Goal: Browse casually: Explore the website without a specific task or goal

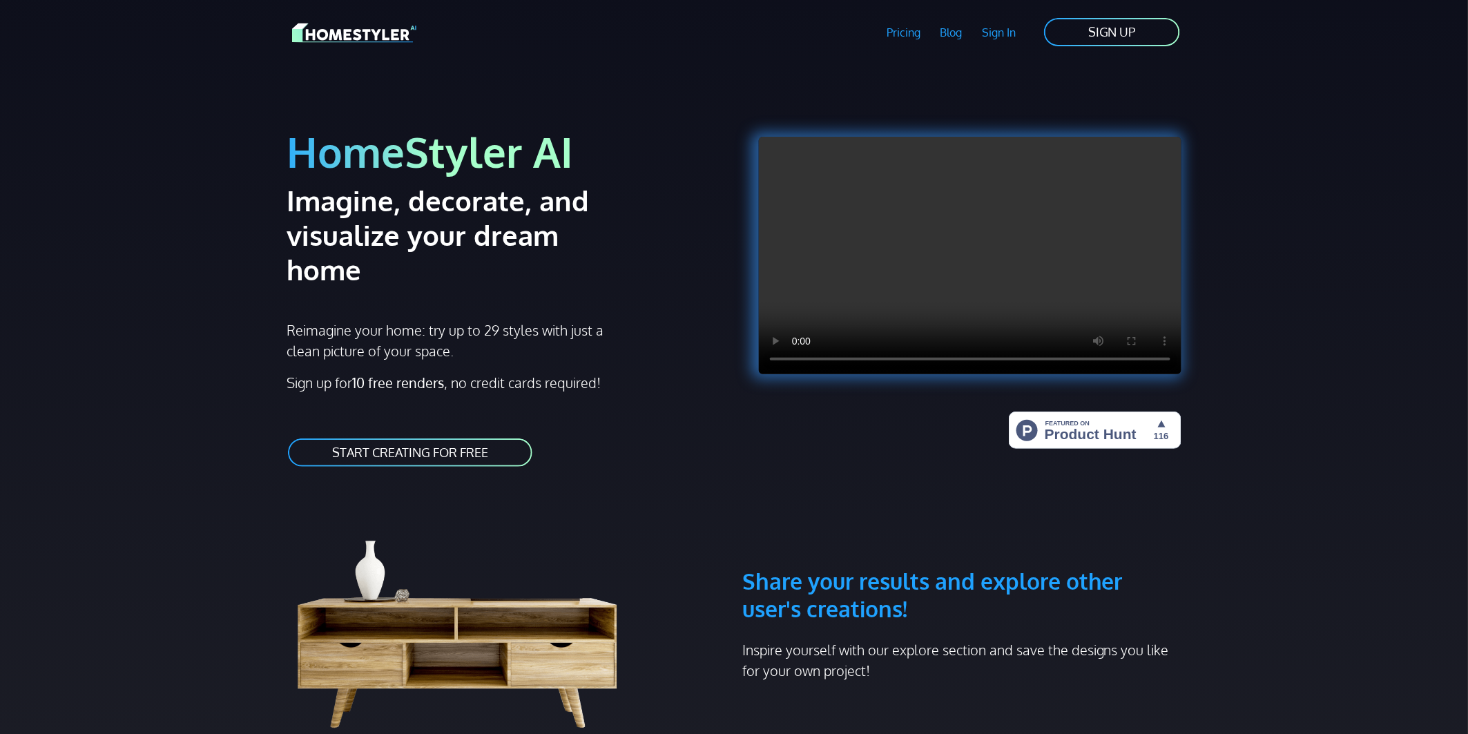
click at [387, 32] on img at bounding box center [354, 33] width 124 height 24
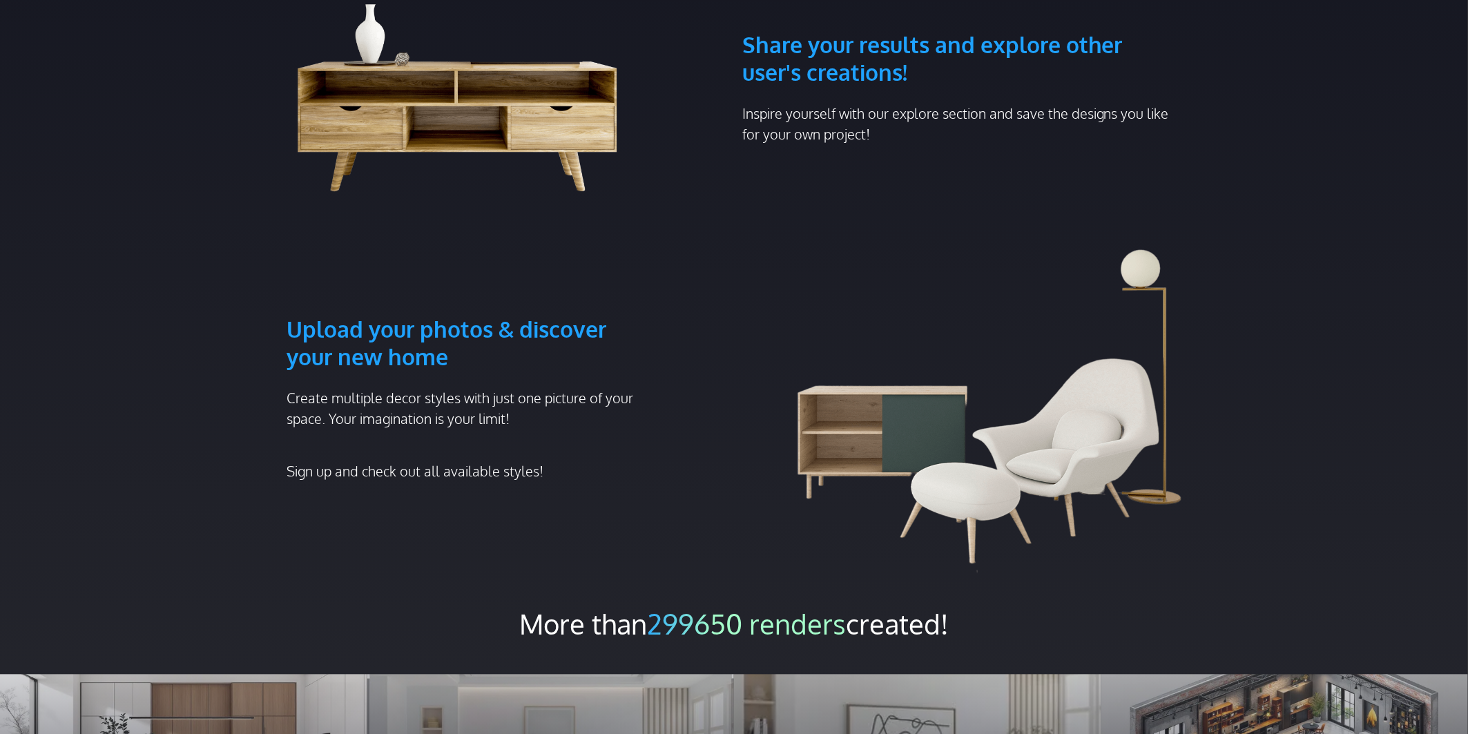
scroll to position [997, 0]
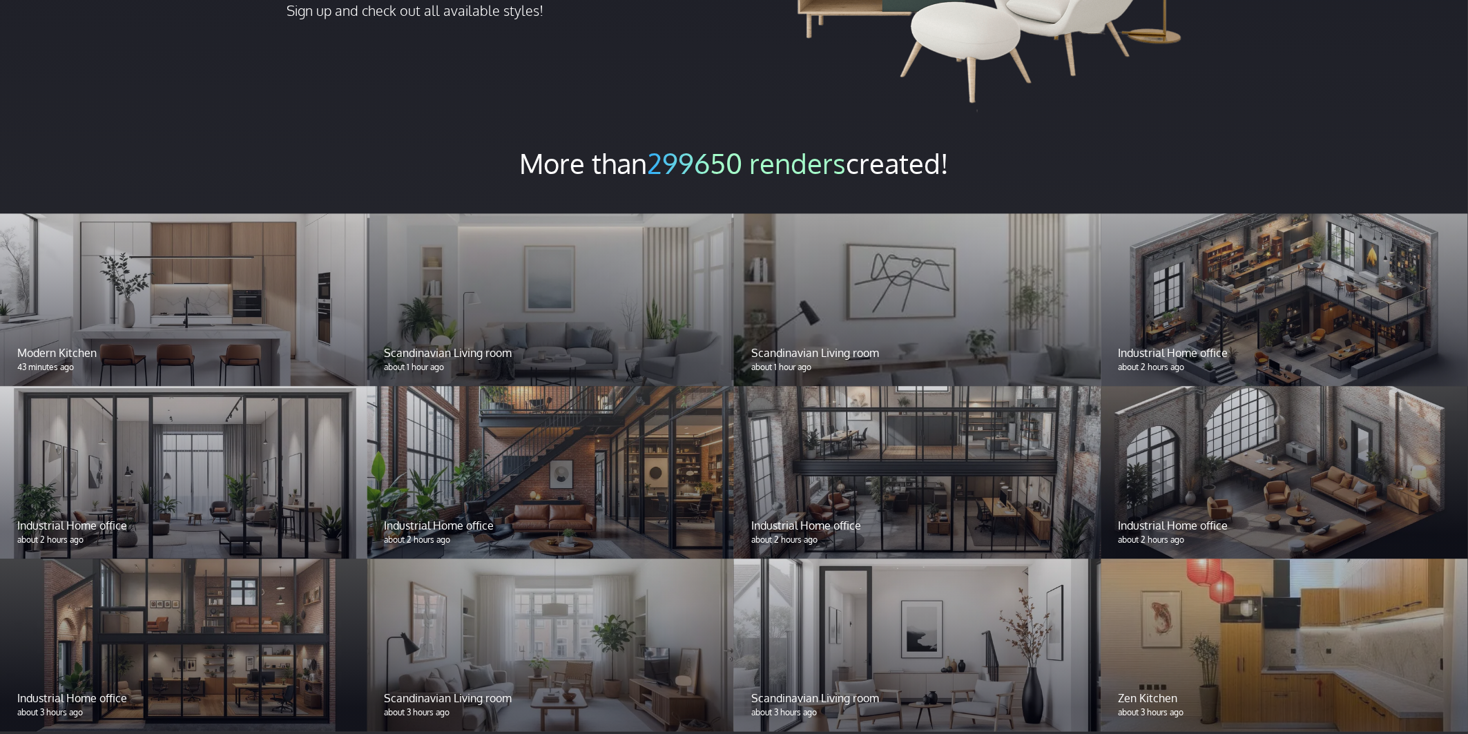
click at [288, 268] on div at bounding box center [183, 300] width 367 height 173
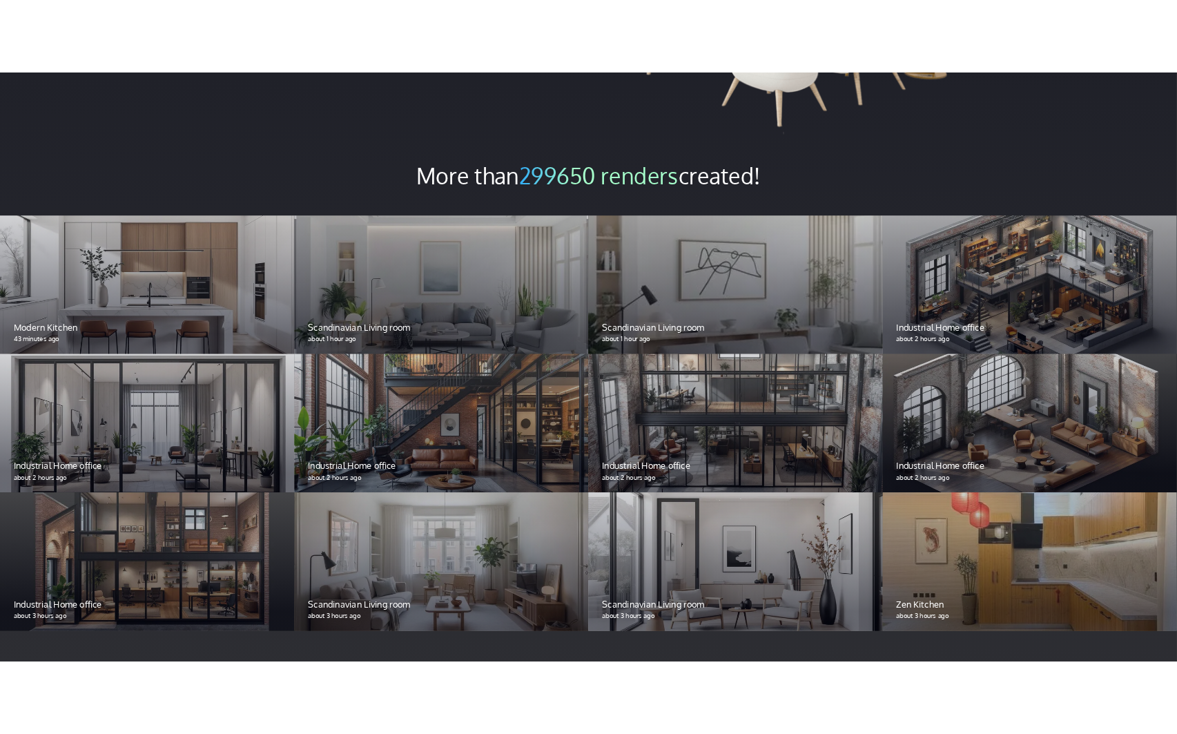
scroll to position [1025, 0]
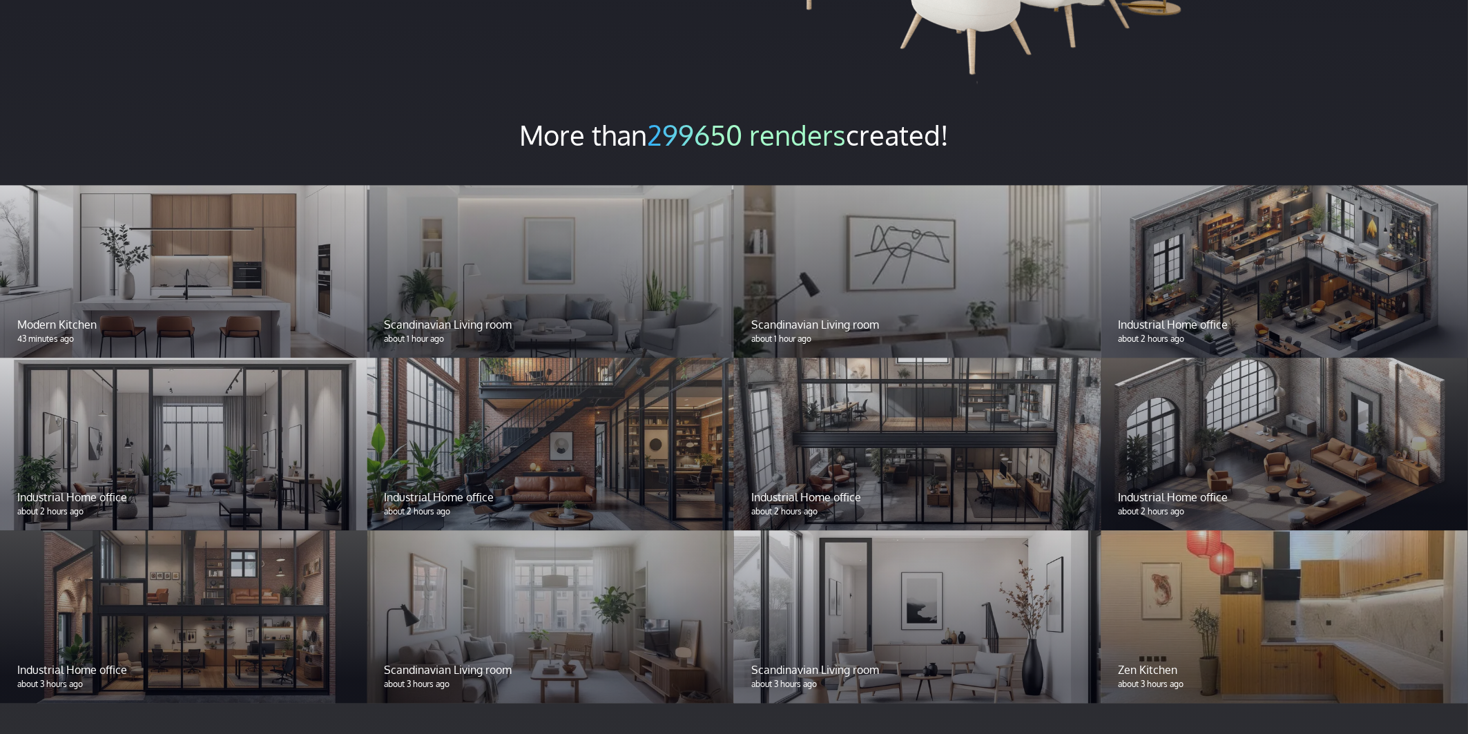
click at [64, 317] on p "Modern Kitchen" at bounding box center [183, 325] width 333 height 17
click at [59, 317] on p "Modern Kitchen" at bounding box center [183, 325] width 333 height 17
click at [254, 194] on div at bounding box center [183, 272] width 367 height 173
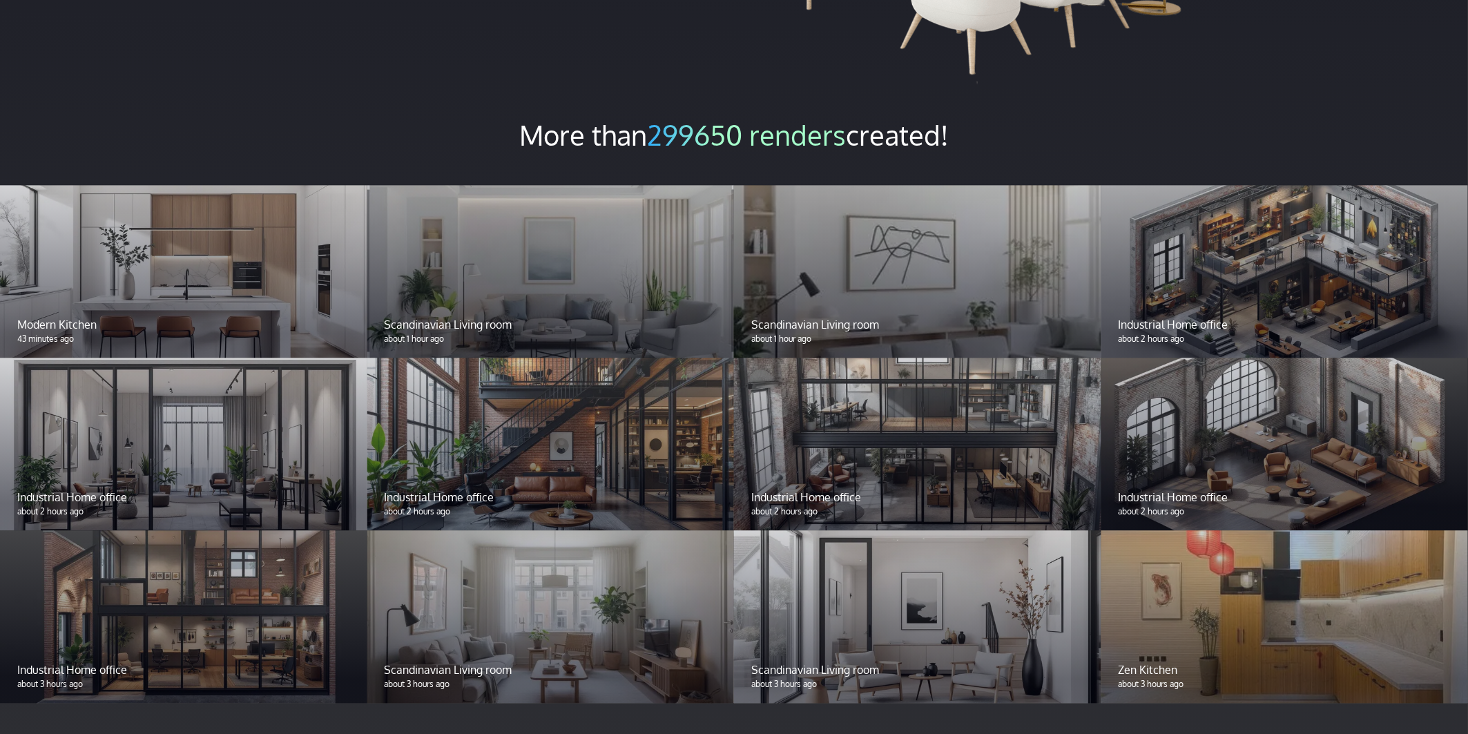
click at [229, 202] on div at bounding box center [183, 272] width 367 height 173
